Goal: Information Seeking & Learning: Learn about a topic

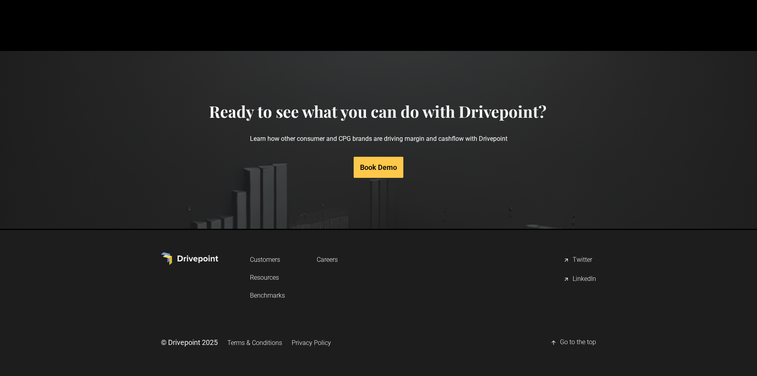
scroll to position [3784, 0]
click at [330, 256] on link "Careers" at bounding box center [327, 258] width 21 height 15
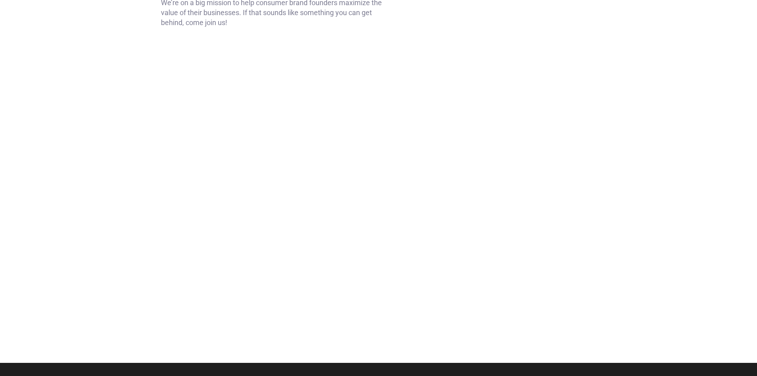
scroll to position [119, 0]
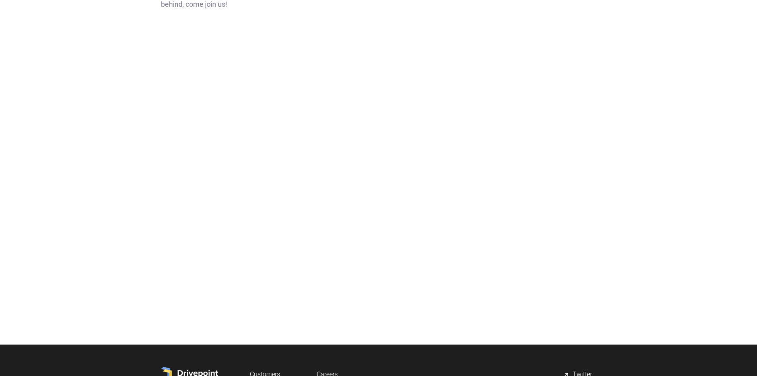
click at [640, 112] on div at bounding box center [378, 195] width 757 height 260
click at [628, 64] on div at bounding box center [378, 55] width 757 height 19
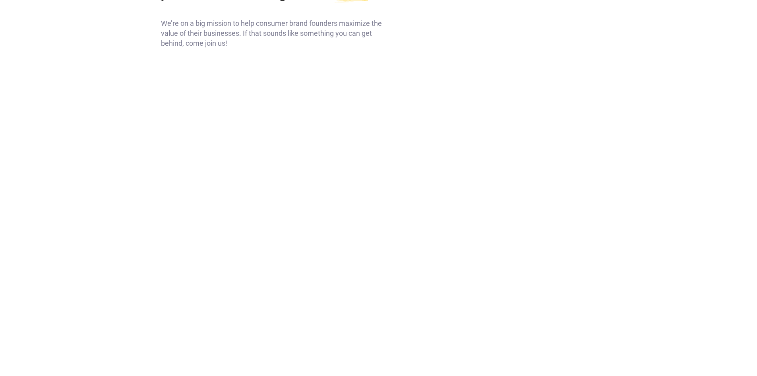
scroll to position [0, 0]
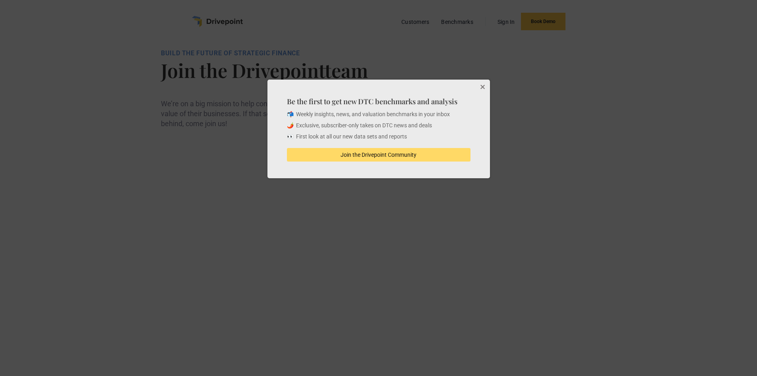
click at [482, 87] on button "Close" at bounding box center [482, 88] width 16 height 16
